Goal: Task Accomplishment & Management: Manage account settings

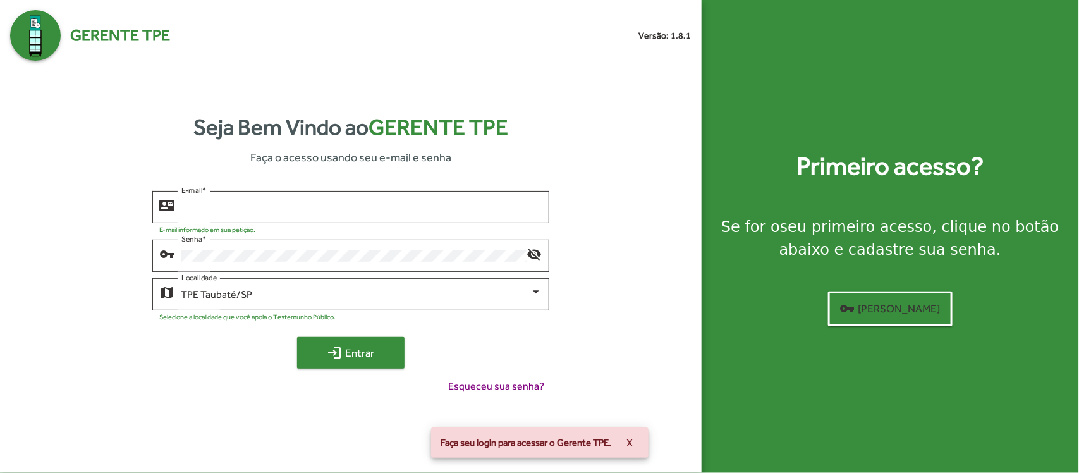
type input "**********"
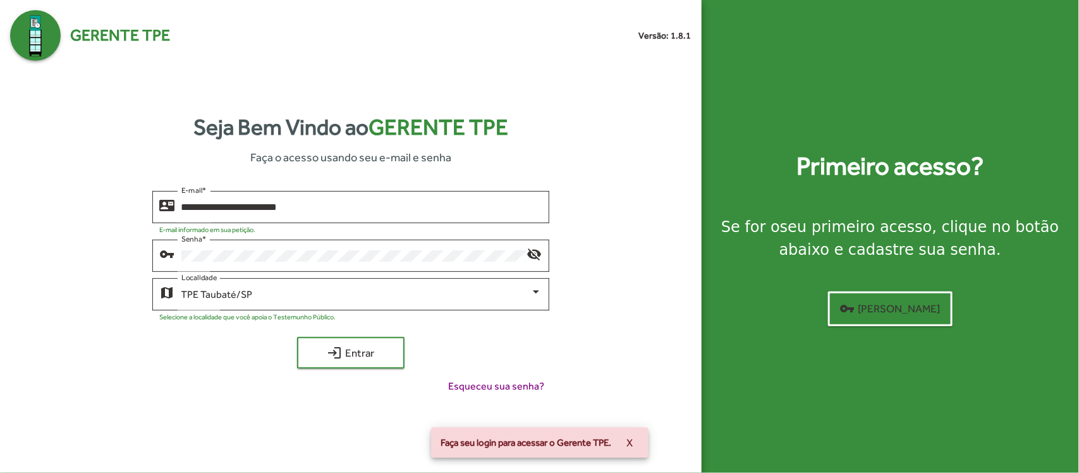
click at [319, 337] on div "**********" at bounding box center [351, 297] width 682 height 213
click at [331, 359] on mat-icon "login" at bounding box center [334, 352] width 15 height 15
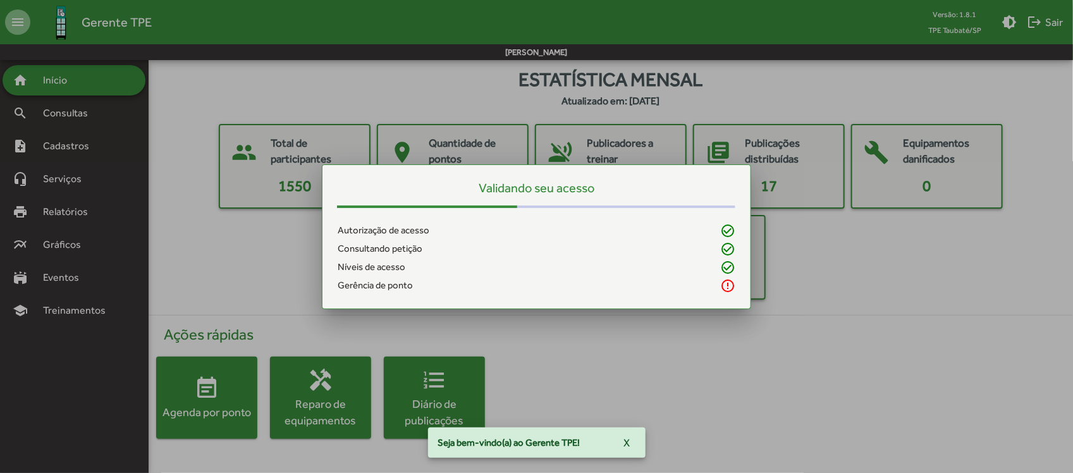
click at [175, 159] on div at bounding box center [536, 236] width 1073 height 473
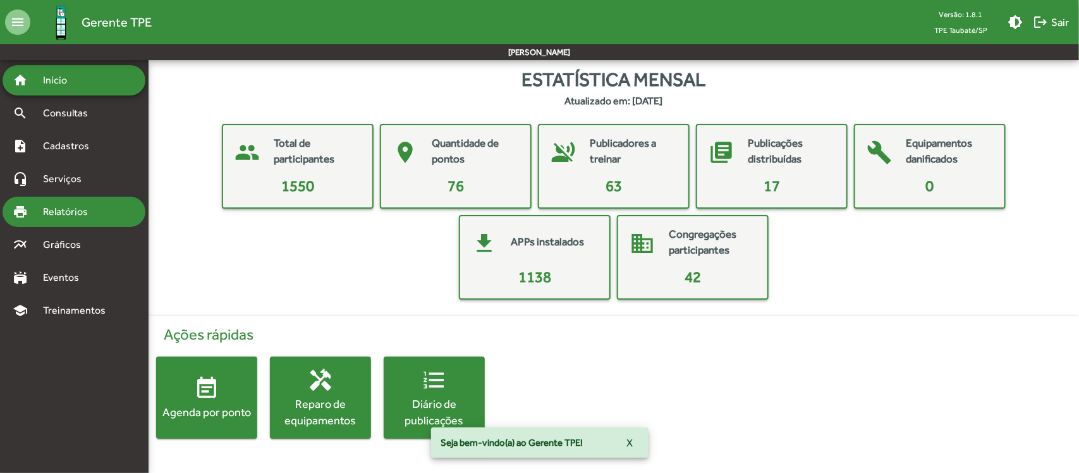
click at [80, 212] on span "Relatórios" at bounding box center [69, 211] width 69 height 15
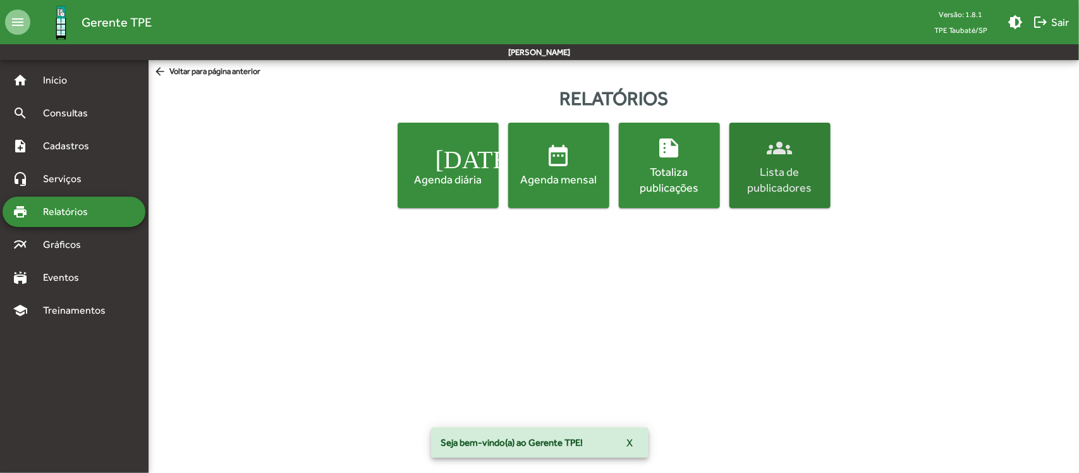
click at [795, 188] on div "Lista de publicadores" at bounding box center [780, 180] width 96 height 32
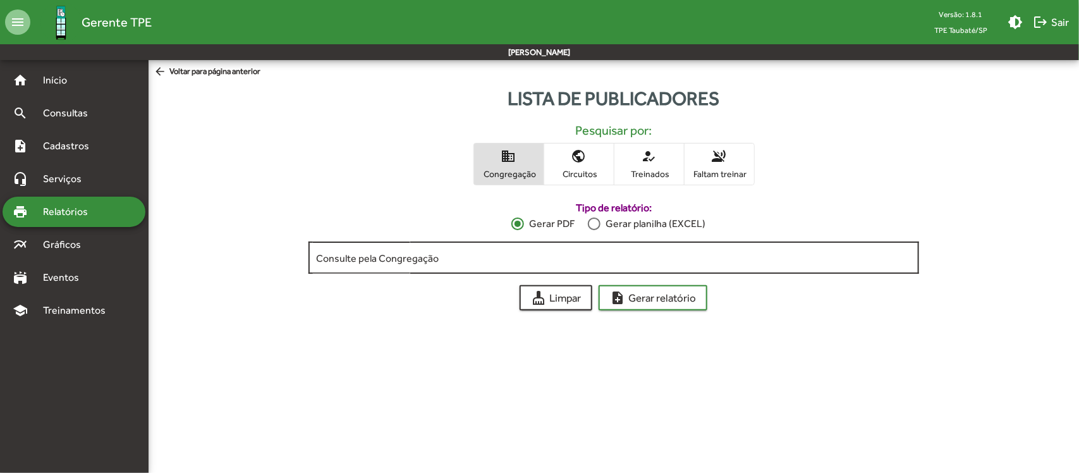
click at [454, 258] on input "Consulte pela Congregação" at bounding box center [613, 257] width 595 height 11
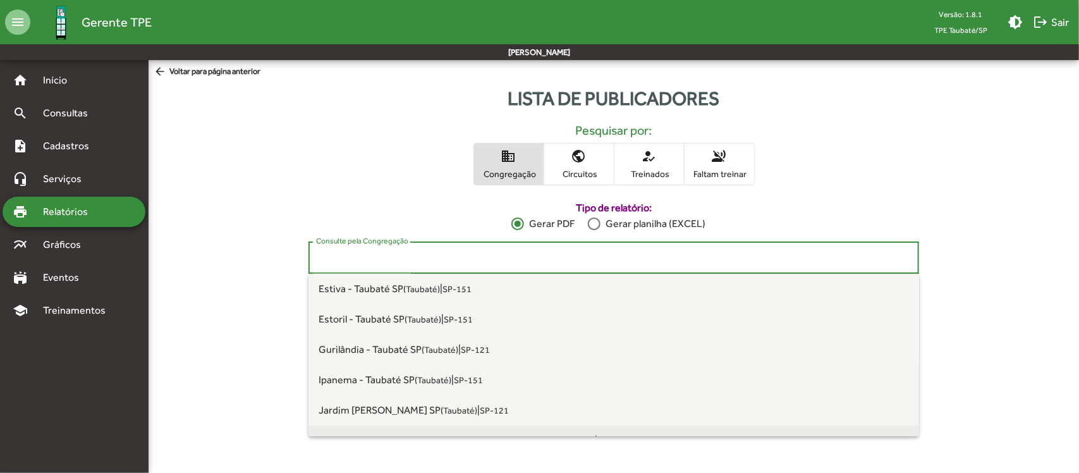
scroll to position [553, 0]
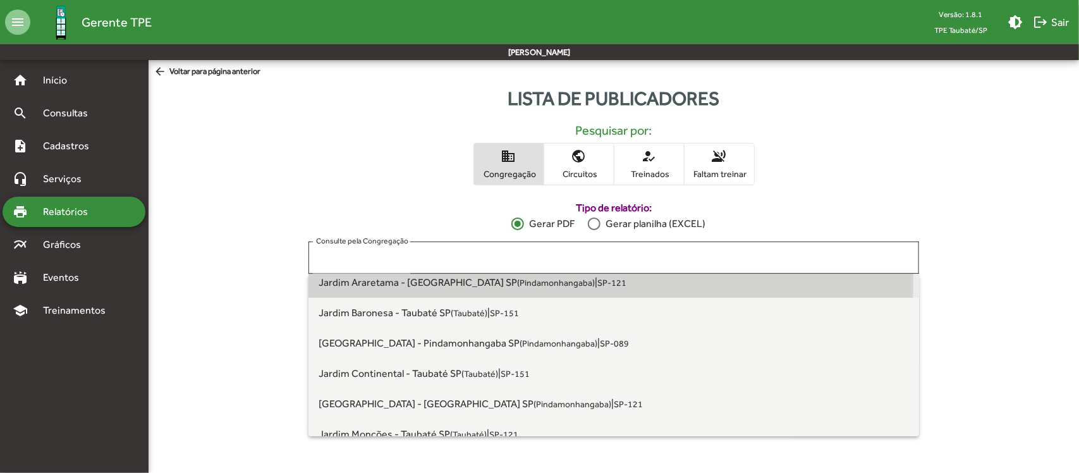
drag, startPoint x: 437, startPoint y: 280, endPoint x: 486, endPoint y: 295, distance: 50.8
click at [438, 280] on span "Jardim Araretama - [GEOGRAPHIC_DATA] [GEOGRAPHIC_DATA] ([GEOGRAPHIC_DATA])" at bounding box center [457, 282] width 276 height 12
type input "**********"
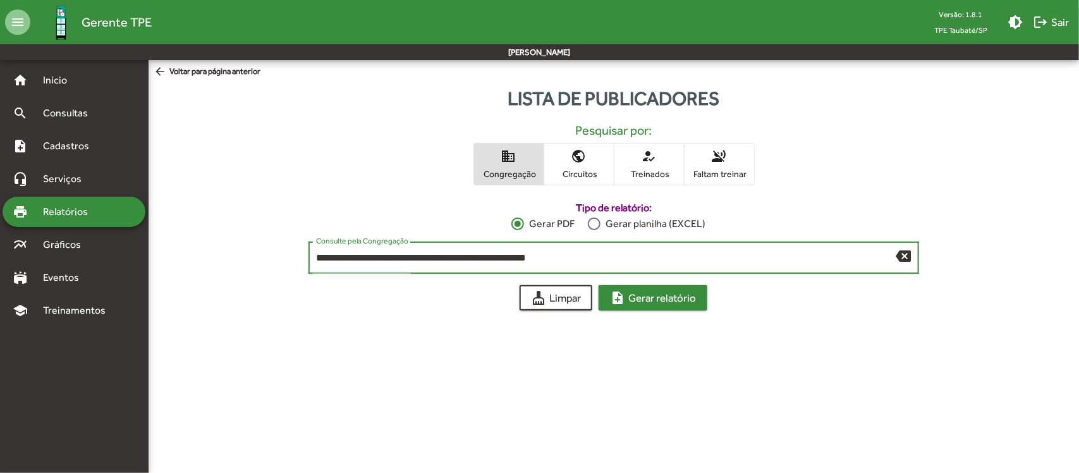
click at [652, 298] on span "note_add Gerar relatório" at bounding box center [653, 297] width 86 height 23
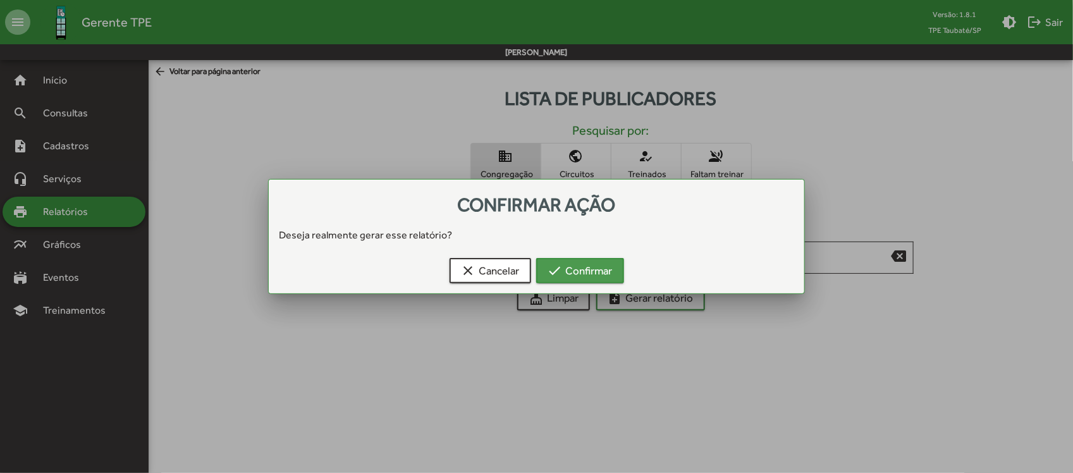
click at [592, 267] on span "check Confirmar" at bounding box center [580, 270] width 65 height 23
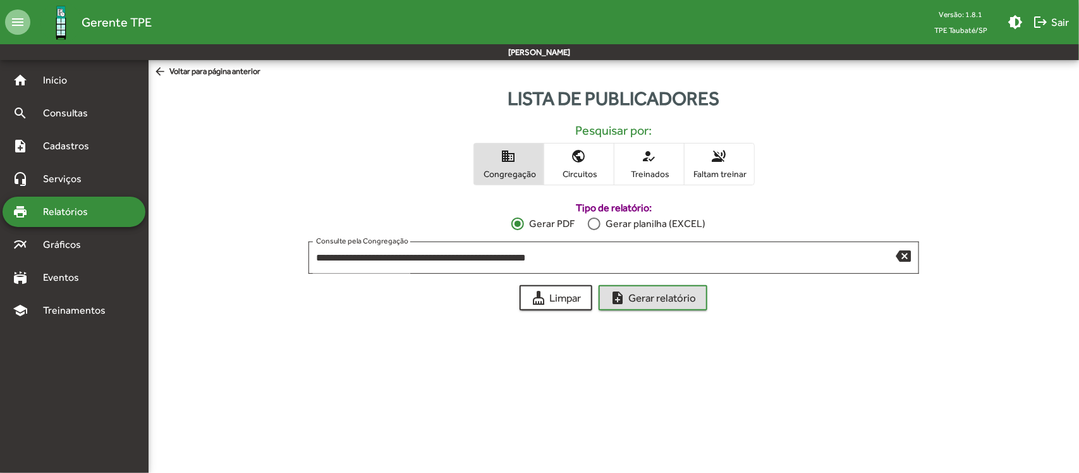
click at [103, 212] on span "Relatórios" at bounding box center [69, 211] width 69 height 15
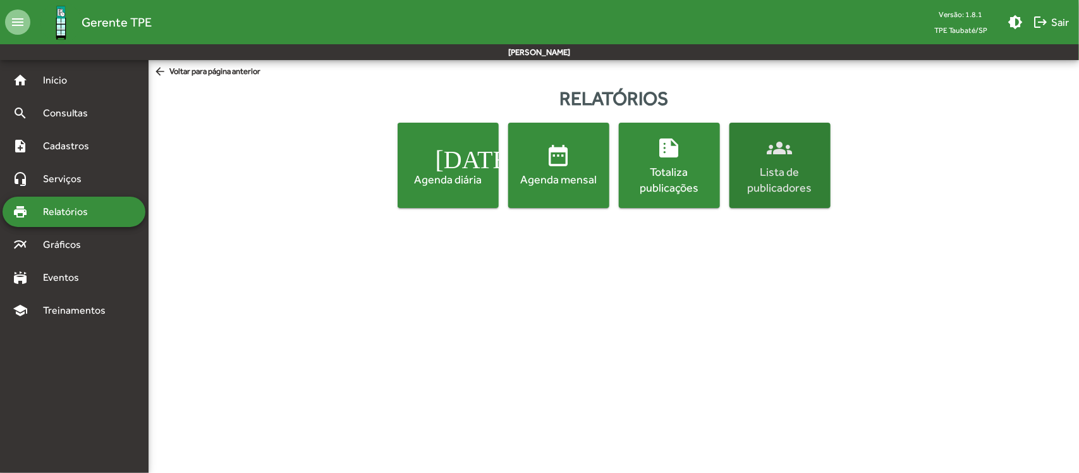
click at [800, 180] on div "Lista de publicadores" at bounding box center [780, 180] width 96 height 32
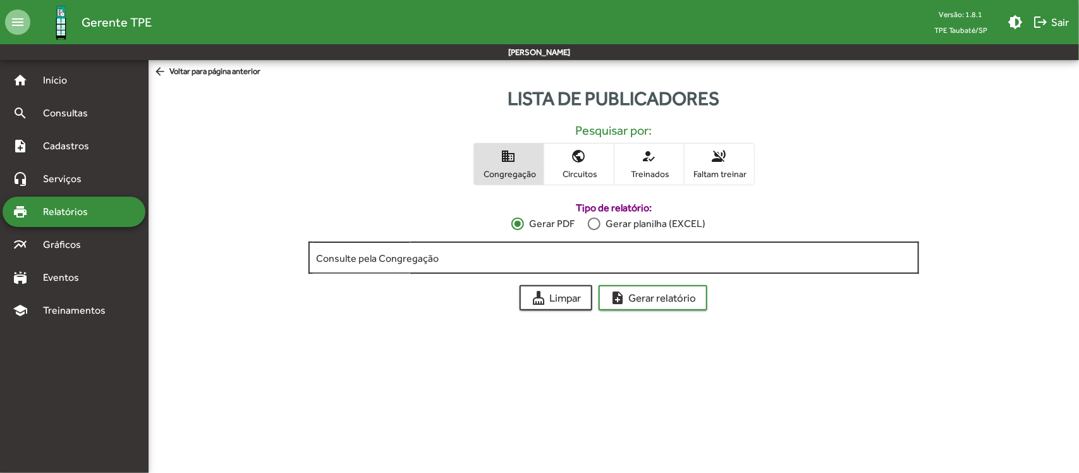
click at [740, 262] on input "Consulte pela Congregação" at bounding box center [613, 257] width 595 height 11
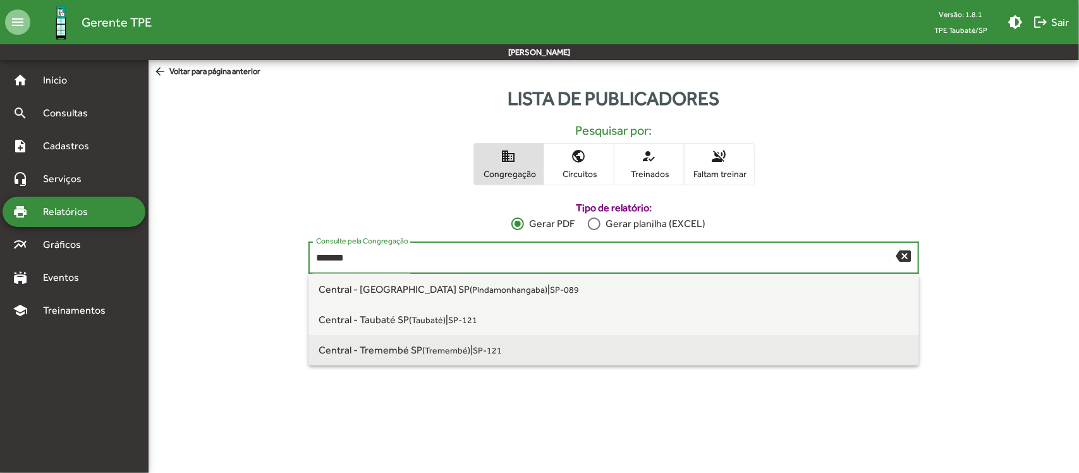
click at [506, 349] on span "Central - Tremembé SP (Tremembé) | SP-121" at bounding box center [614, 350] width 591 height 30
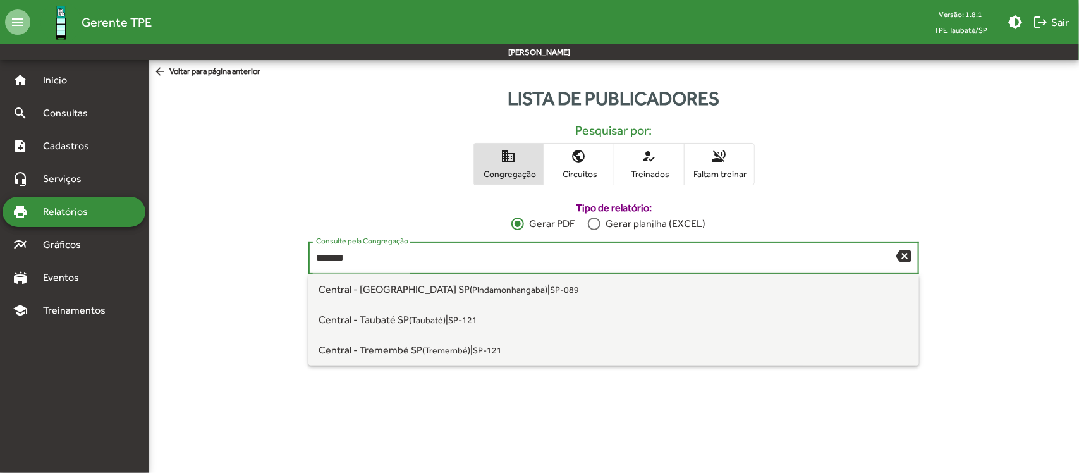
type input "**********"
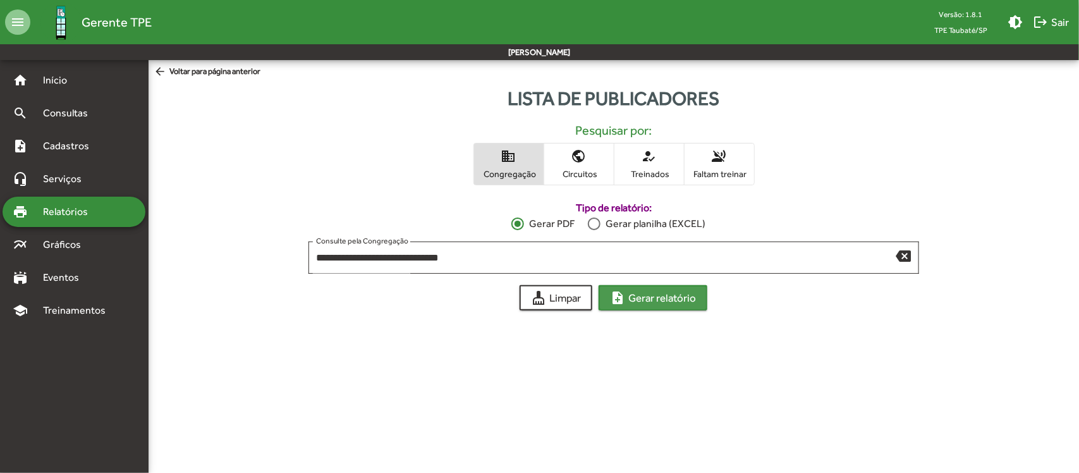
click at [670, 292] on span "note_add Gerar relatório" at bounding box center [653, 297] width 86 height 23
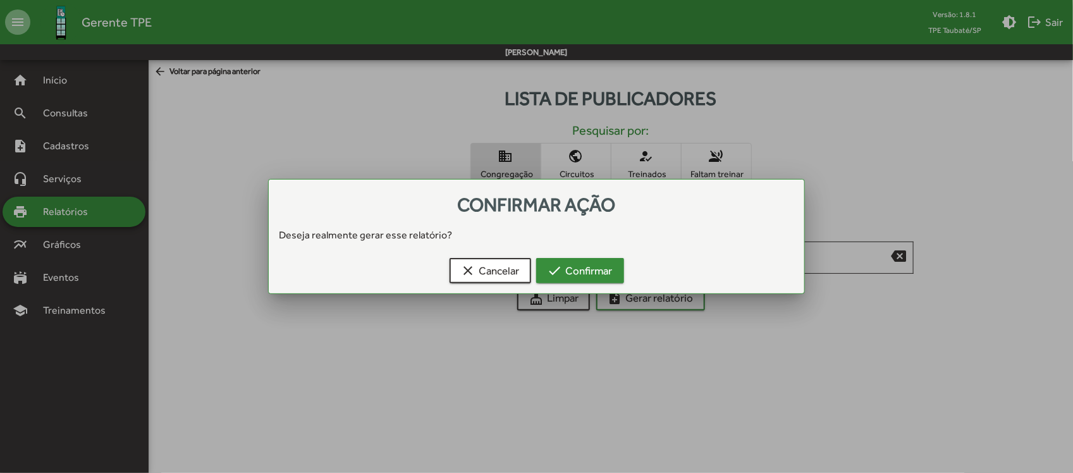
click at [585, 258] on button "check Confirmar" at bounding box center [580, 270] width 88 height 25
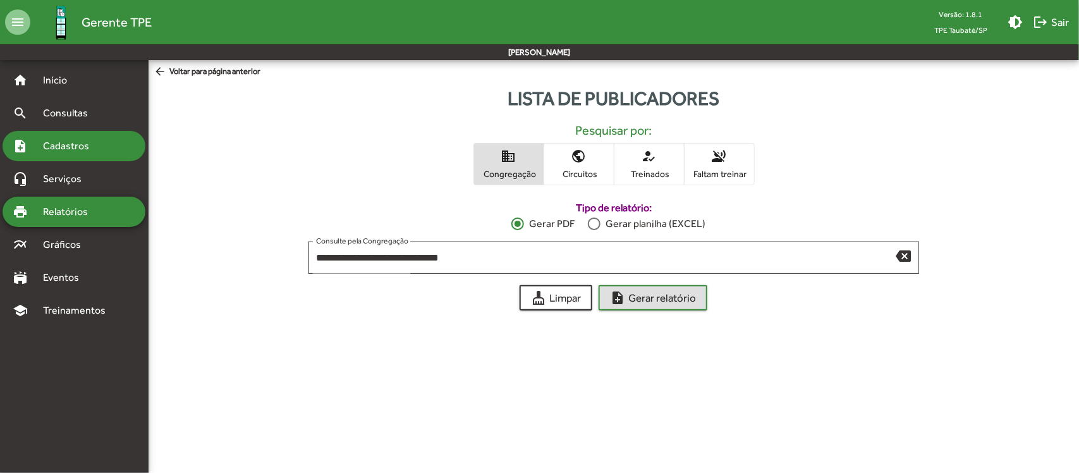
click at [90, 145] on span "Cadastros" at bounding box center [70, 145] width 70 height 15
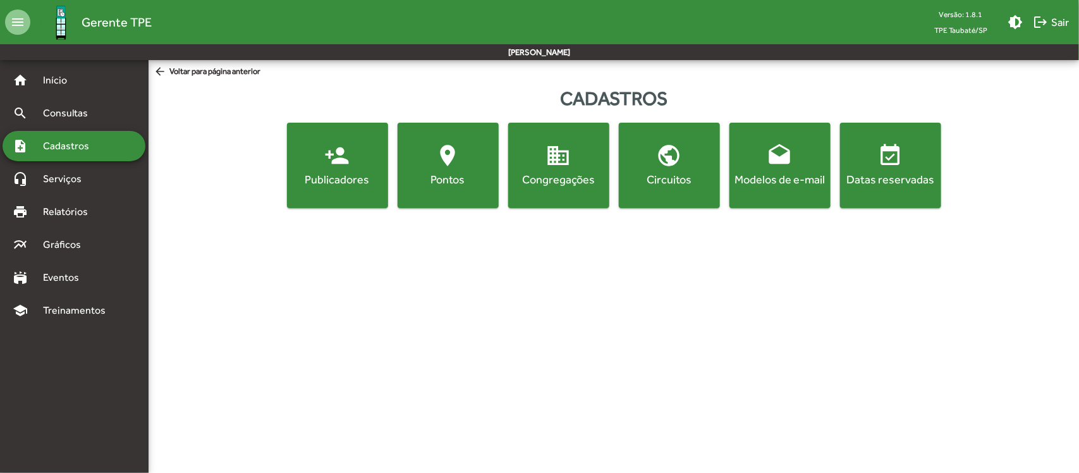
click at [333, 171] on div "Publicadores" at bounding box center [338, 179] width 96 height 16
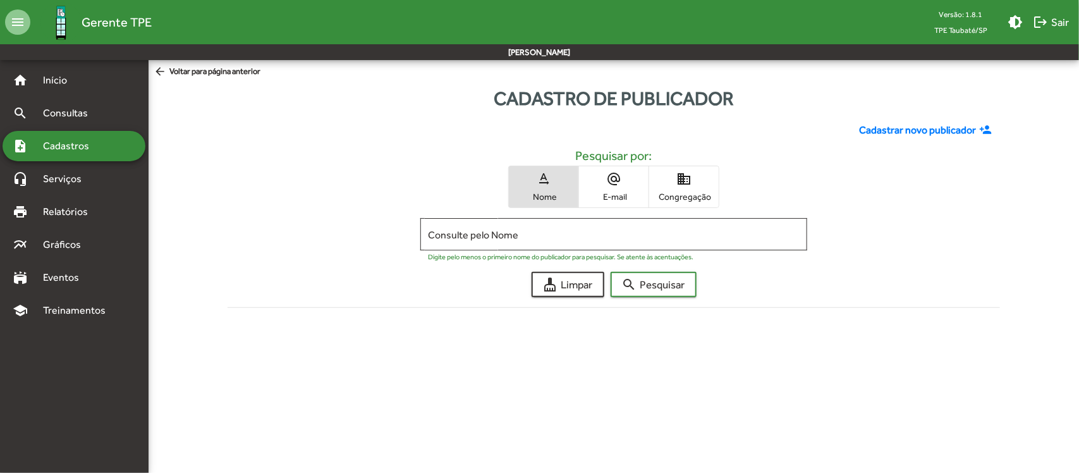
click at [704, 185] on span "domain Congregação" at bounding box center [684, 186] width 70 height 41
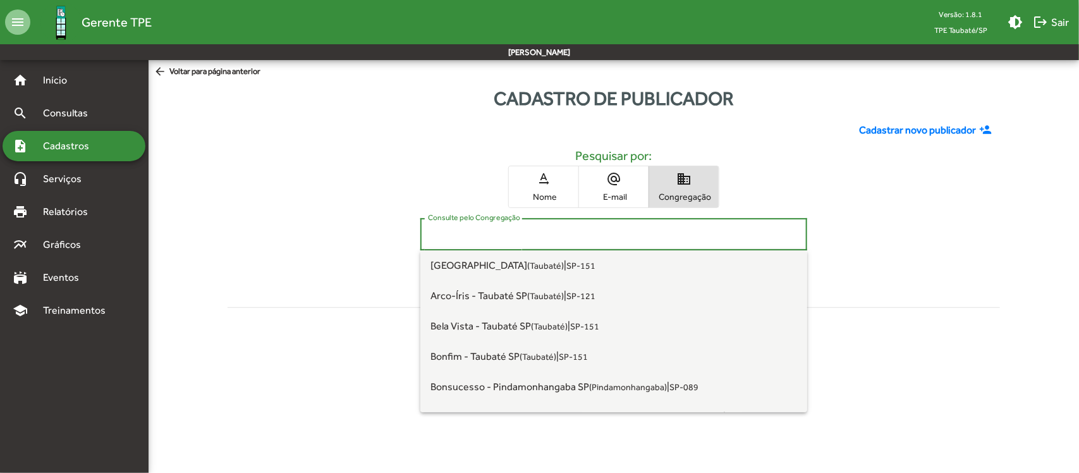
click at [732, 232] on input "Consulte pelo Congregação" at bounding box center [613, 234] width 371 height 11
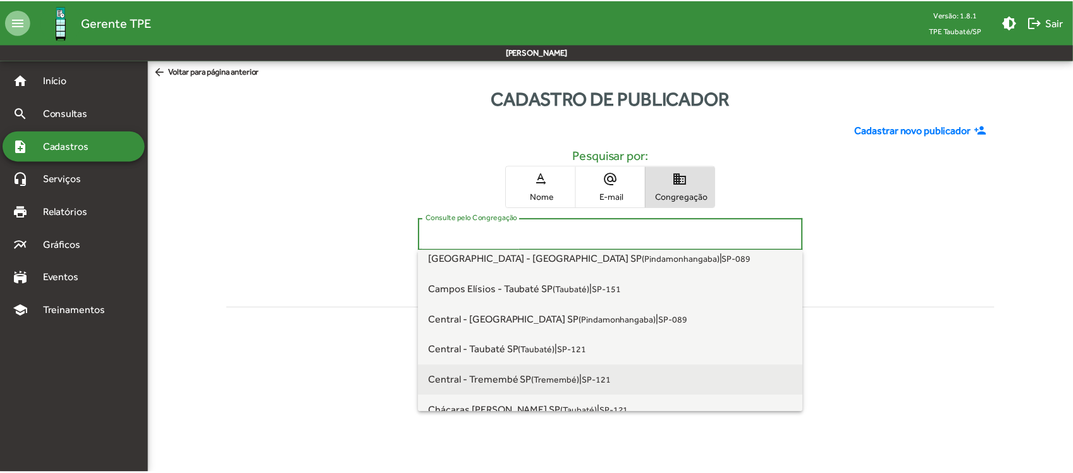
scroll to position [237, 0]
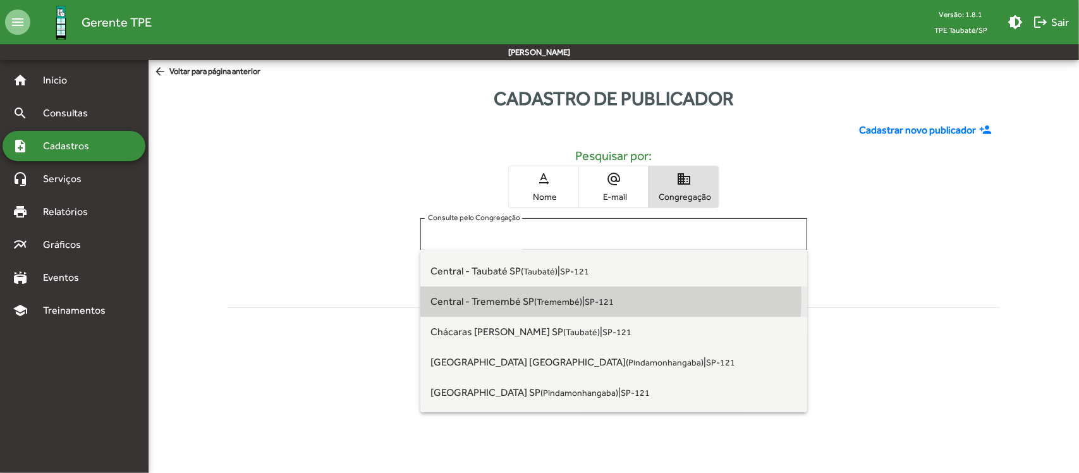
click at [582, 298] on span "Central - Tremembé SP (Tremembé) | SP-121" at bounding box center [614, 301] width 367 height 30
type input "**********"
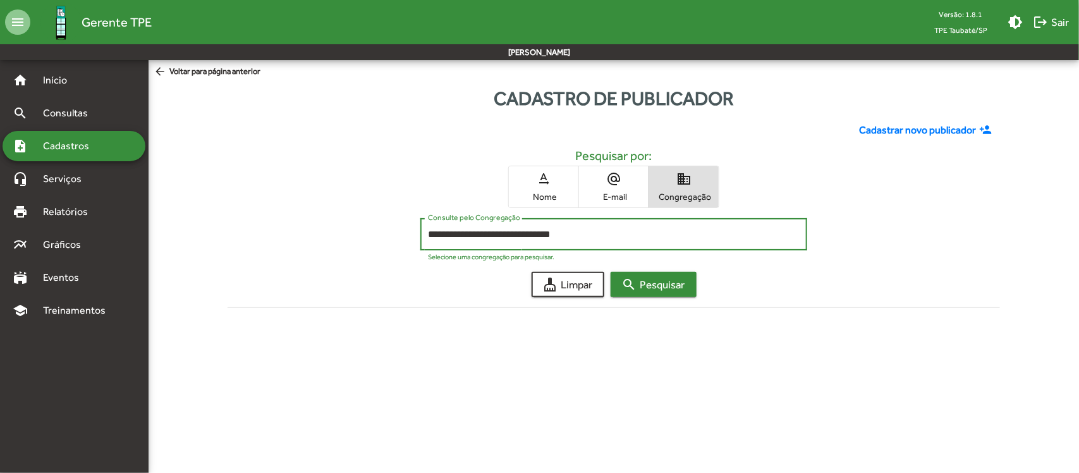
click at [663, 286] on span "search Pesquisar" at bounding box center [653, 284] width 63 height 23
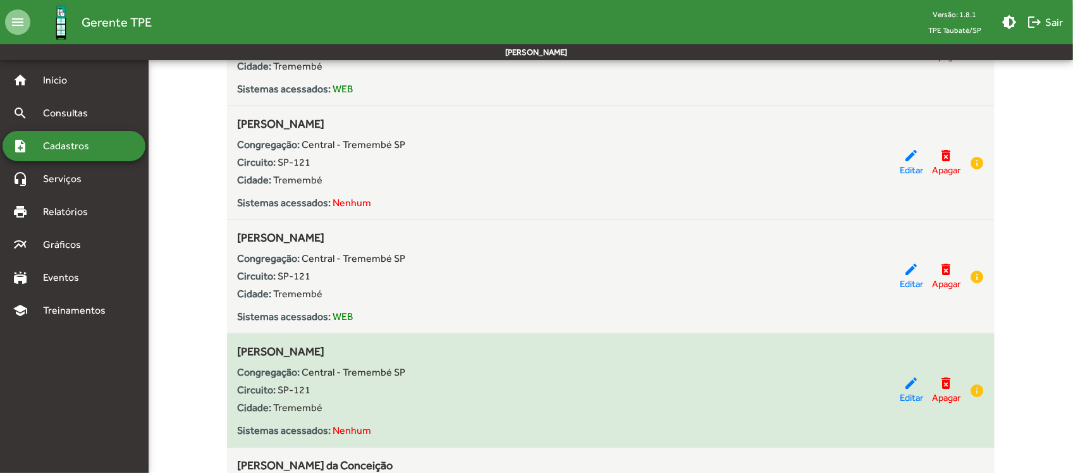
scroll to position [632, 0]
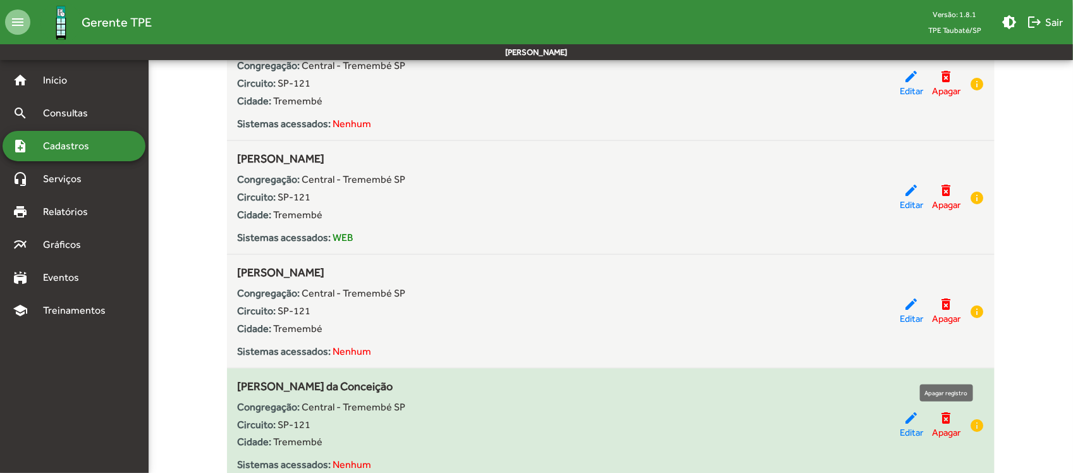
click at [944, 420] on mat-icon "delete_forever" at bounding box center [946, 417] width 15 height 15
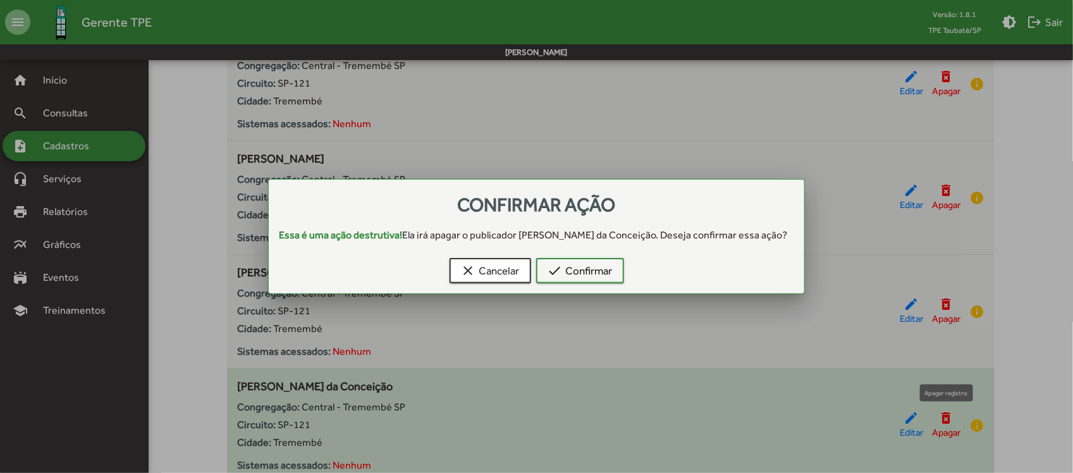
scroll to position [0, 0]
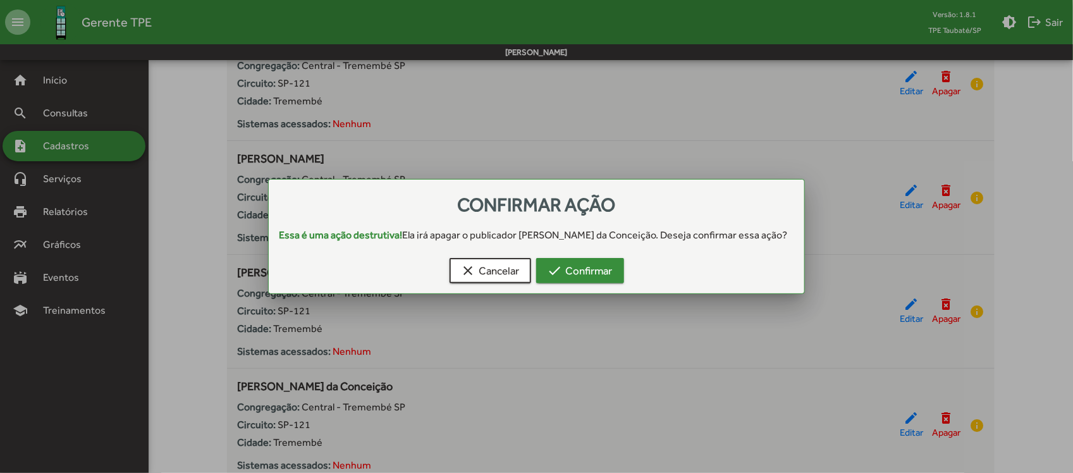
click at [604, 275] on span "check Confirmar" at bounding box center [580, 270] width 65 height 23
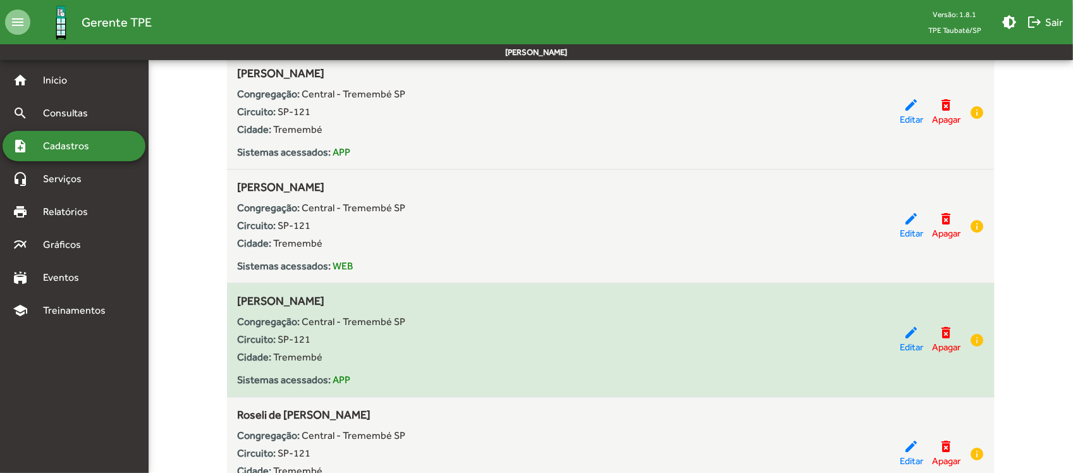
scroll to position [5691, 0]
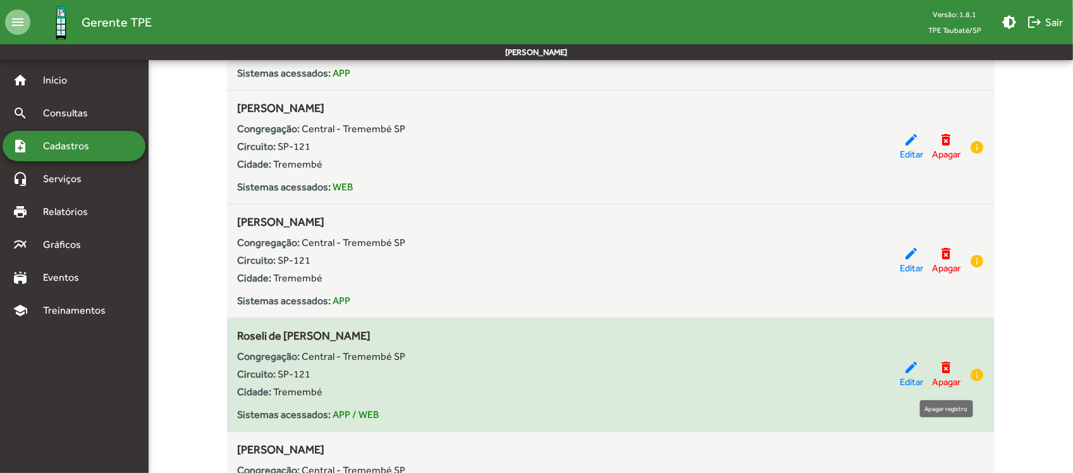
click at [945, 369] on mat-icon "delete_forever" at bounding box center [946, 367] width 15 height 15
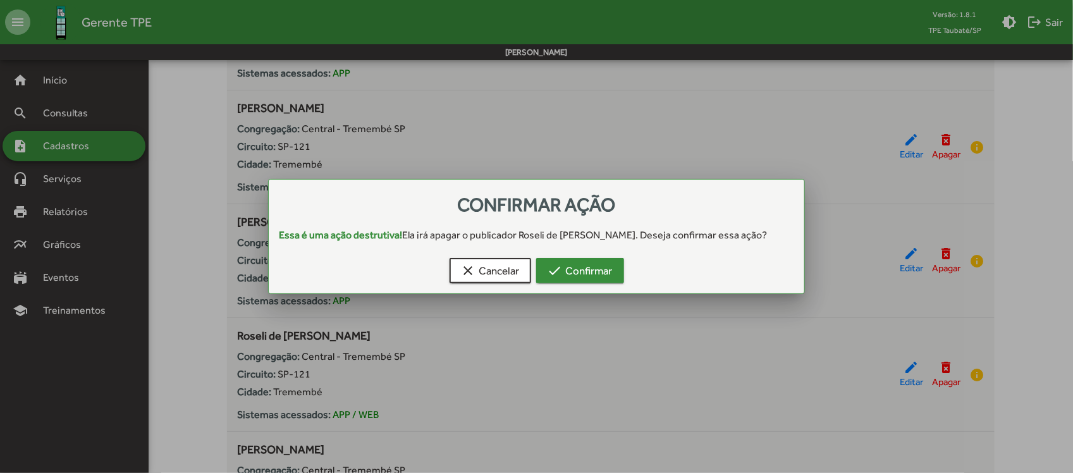
click at [592, 272] on span "check Confirmar" at bounding box center [580, 270] width 65 height 23
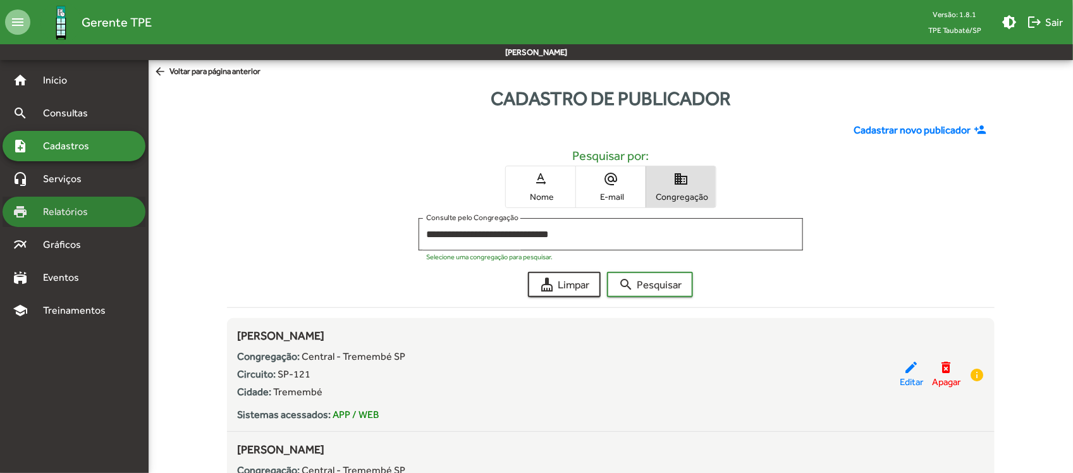
click at [100, 210] on span "Relatórios" at bounding box center [69, 211] width 69 height 15
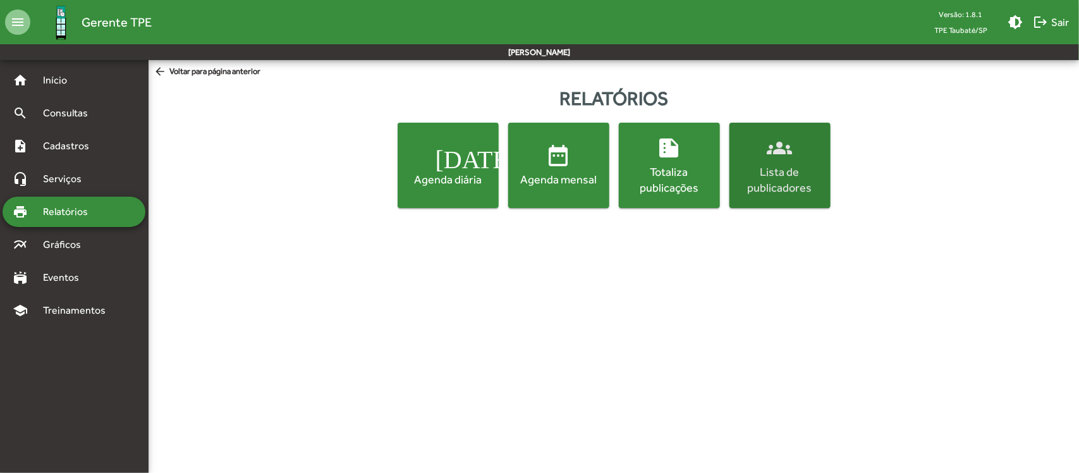
click at [788, 169] on div "Lista de publicadores" at bounding box center [780, 180] width 96 height 32
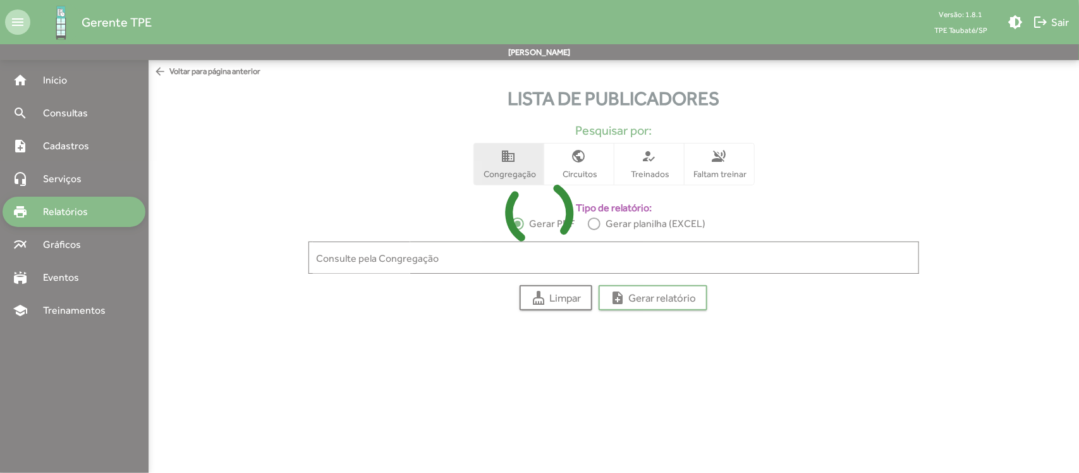
click at [778, 254] on icon at bounding box center [539, 213] width 1079 height 95
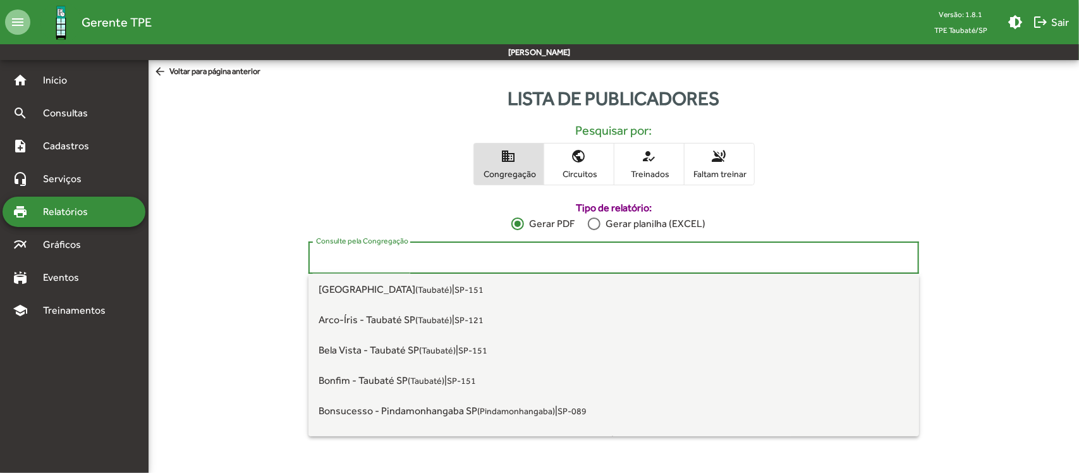
click at [780, 262] on input "Consulte pela Congregação" at bounding box center [613, 257] width 595 height 11
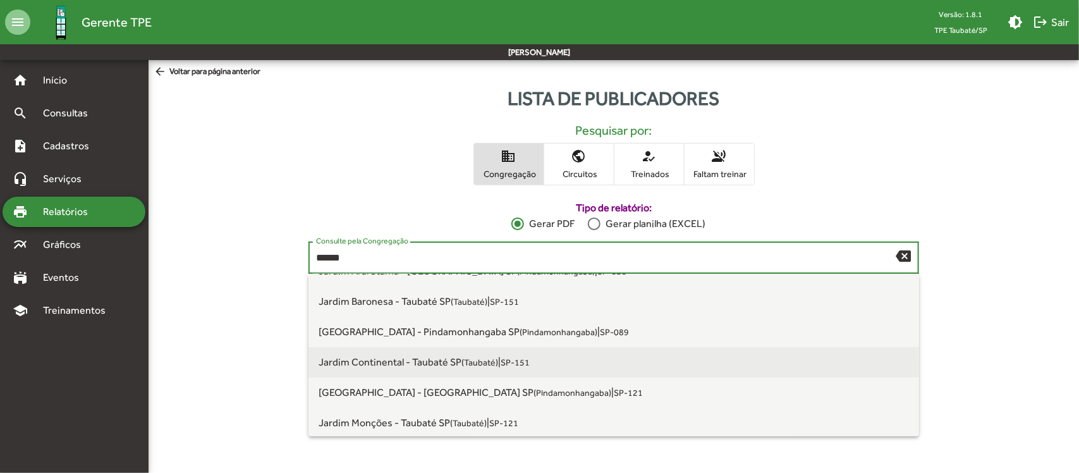
scroll to position [111, 0]
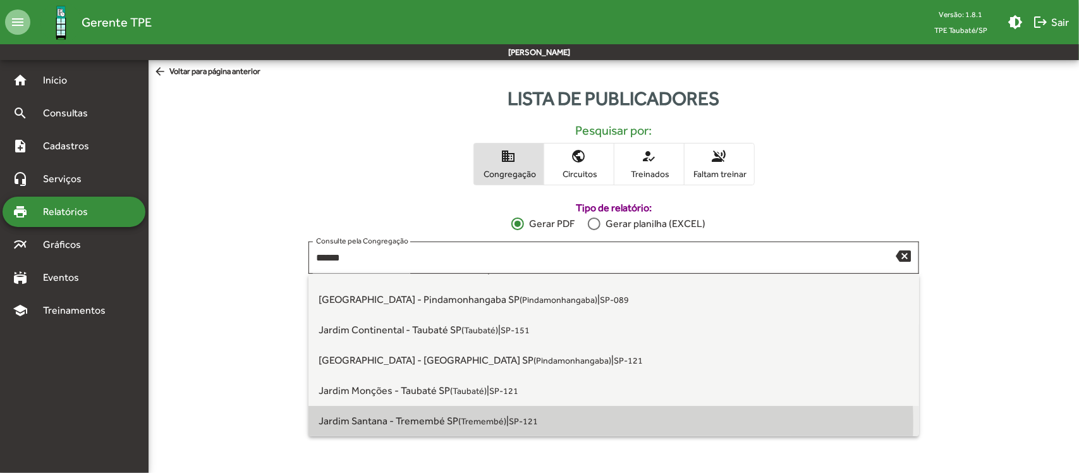
click at [484, 422] on small "(Tremembé)" at bounding box center [482, 421] width 48 height 10
type input "**********"
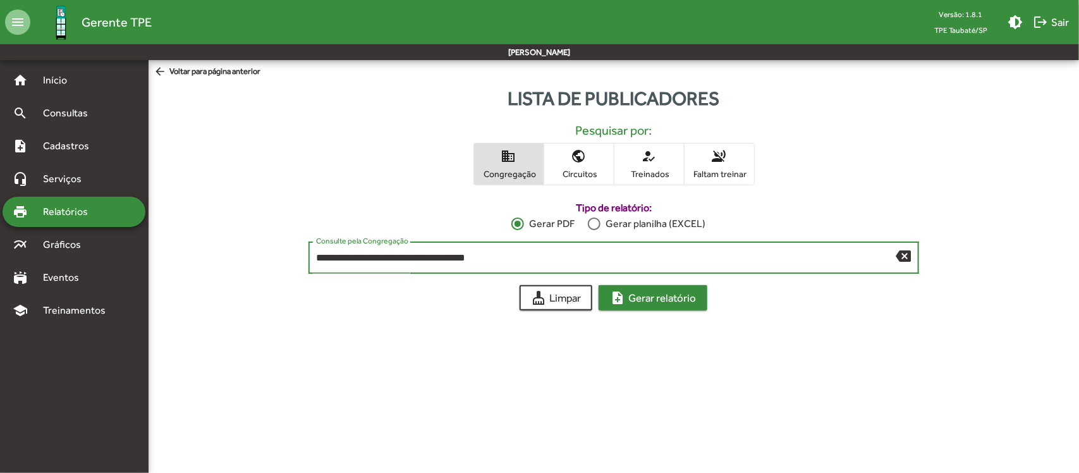
click at [670, 302] on span "note_add Gerar relatório" at bounding box center [653, 297] width 86 height 23
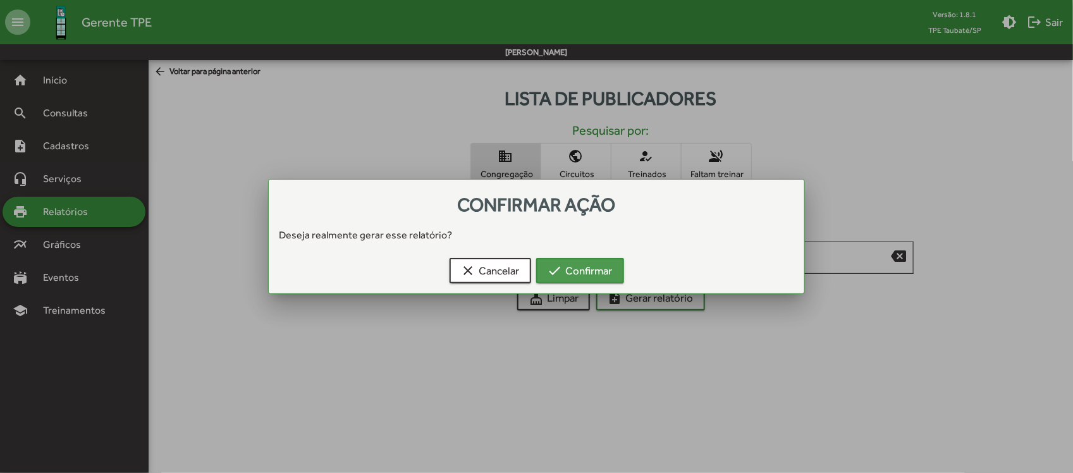
click at [577, 270] on span "check Confirmar" at bounding box center [580, 270] width 65 height 23
